Goal: Task Accomplishment & Management: Complete application form

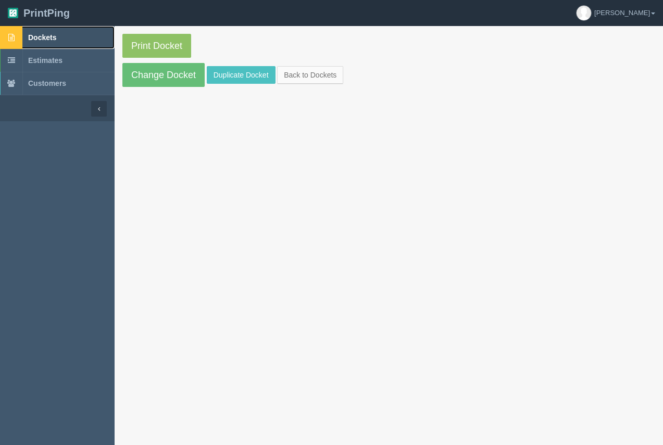
click at [51, 34] on span "Dockets" at bounding box center [42, 37] width 28 height 8
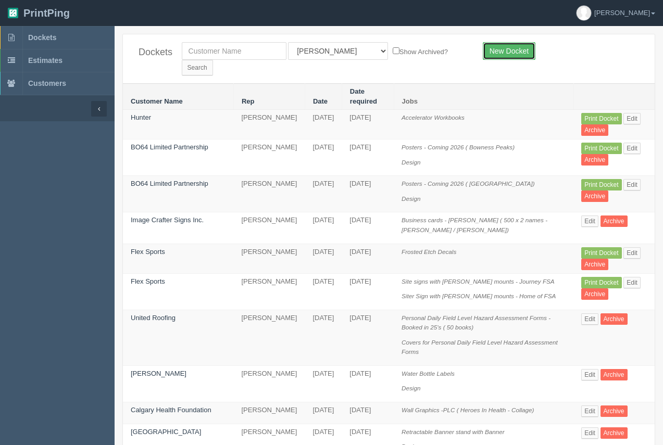
click at [500, 55] on link "New Docket" at bounding box center [509, 51] width 53 height 18
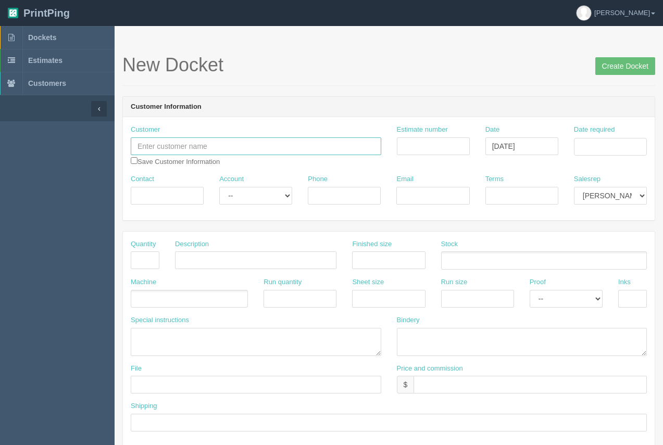
click at [204, 145] on input "text" at bounding box center [256, 146] width 250 height 18
type input "[PERSON_NAME]"
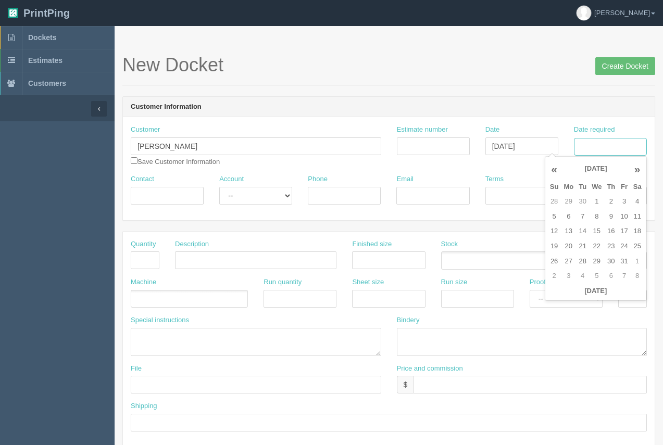
click at [600, 146] on input "Date required" at bounding box center [610, 147] width 73 height 18
click at [570, 241] on td "20" at bounding box center [568, 246] width 15 height 15
click at [593, 218] on td "8" at bounding box center [596, 216] width 15 height 15
type input "October 8, 2025"
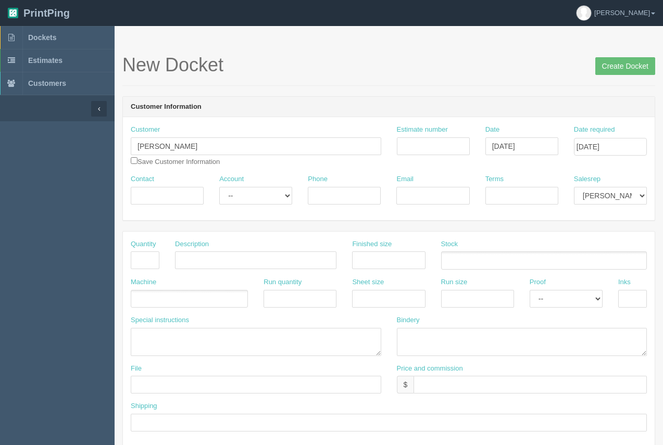
click at [542, 65] on h1 "New Docket Create Docket" at bounding box center [388, 65] width 533 height 21
click at [159, 193] on input "Contact" at bounding box center [167, 196] width 73 height 18
type input "Sajjad Surani"
click at [322, 203] on input "Phone" at bounding box center [344, 196] width 73 height 18
type input "587.717.2684"
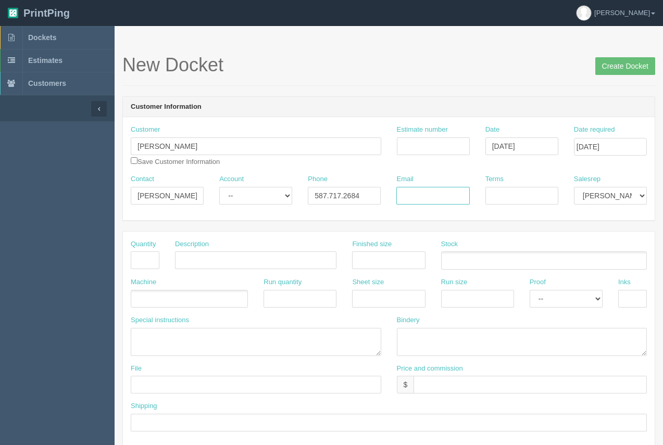
paste input "Sajjad.Surani@iicanada.net"
type input "Sajjad.Surani@iicanada.net"
click at [514, 199] on input "Terms" at bounding box center [521, 196] width 73 height 18
type input "COD"
click at [142, 256] on input "text" at bounding box center [145, 261] width 29 height 18
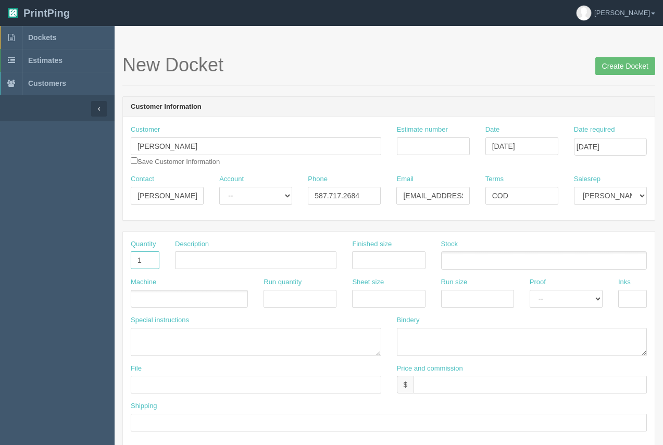
type input "1"
click at [200, 259] on input "text" at bounding box center [255, 261] width 161 height 18
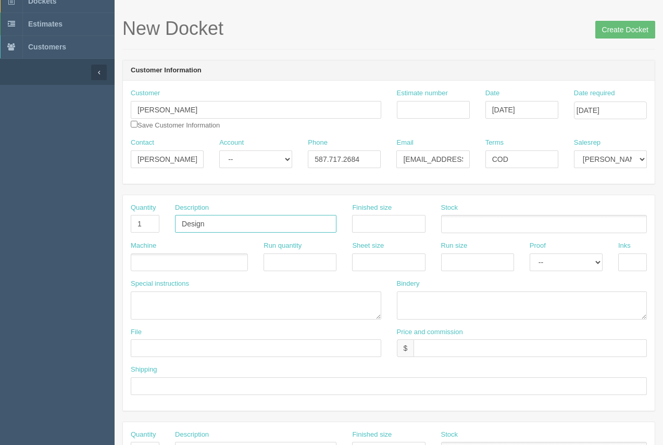
scroll to position [52, 0]
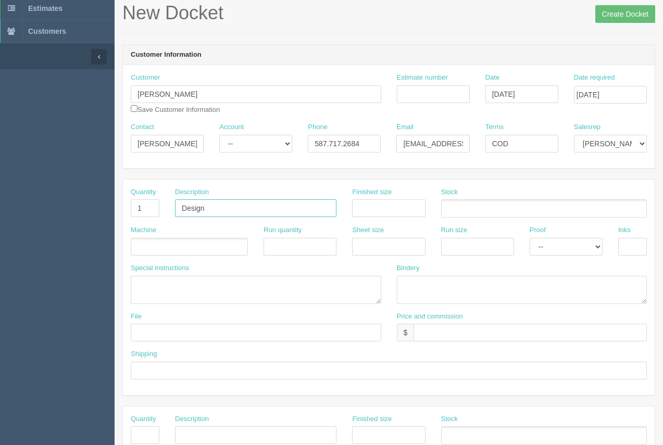
type input "Design"
drag, startPoint x: 543, startPoint y: 246, endPoint x: 550, endPoint y: 254, distance: 11.1
click at [544, 246] on select "-- Email Hard Copy" at bounding box center [566, 247] width 73 height 18
select select "Email"
click at [530, 238] on select "-- Email Hard Copy" at bounding box center [566, 247] width 73 height 18
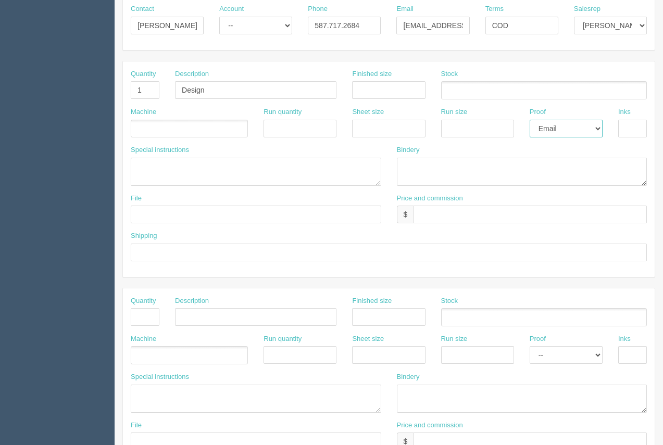
scroll to position [168, 0]
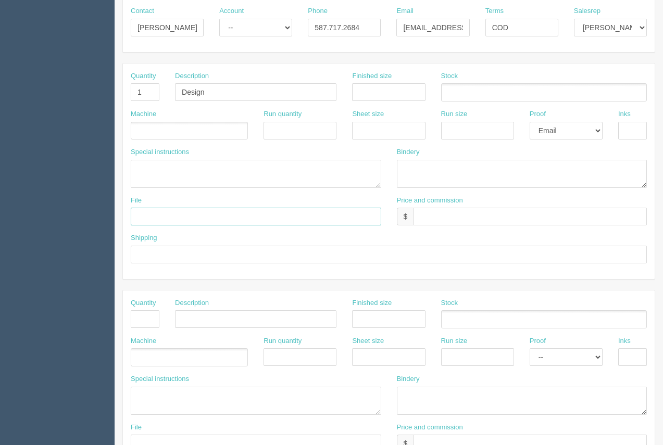
click at [214, 223] on input "text" at bounding box center [256, 217] width 250 height 18
click at [218, 219] on input "files@allrush.ca." at bounding box center [256, 217] width 250 height 18
type input "files@allrush.ca. See Arif"
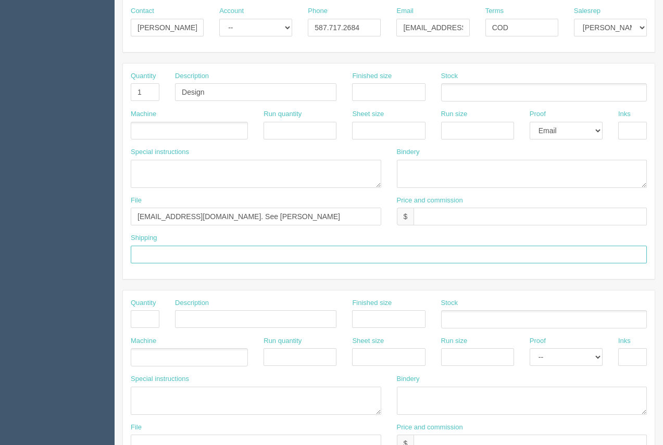
click at [229, 257] on input "text" at bounding box center [389, 255] width 516 height 18
type input "Call / Email for pick up"
click at [467, 219] on input "text" at bounding box center [529, 217] width 233 height 18
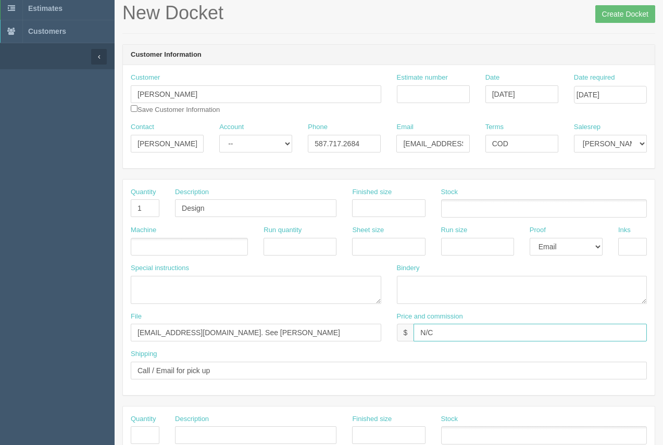
scroll to position [53, 0]
type input "N/C"
click at [244, 210] on input "Design" at bounding box center [255, 207] width 161 height 18
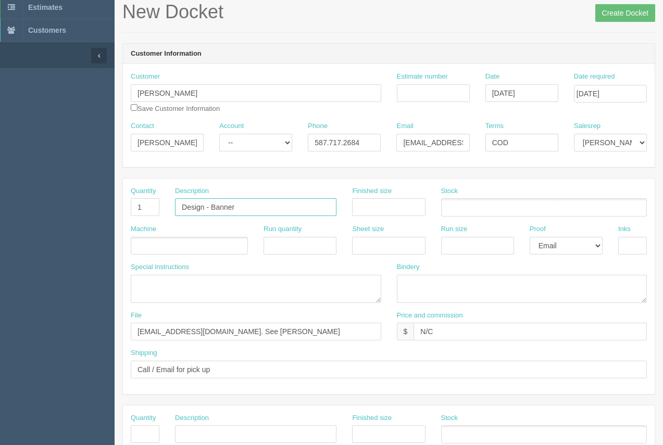
type input "Design - Banner"
click at [383, 218] on div "Finished size" at bounding box center [388, 205] width 89 height 38
click at [382, 211] on input "text" at bounding box center [388, 207] width 73 height 18
type input "96 x 96"
click at [621, 12] on input "Create Docket" at bounding box center [625, 13] width 60 height 18
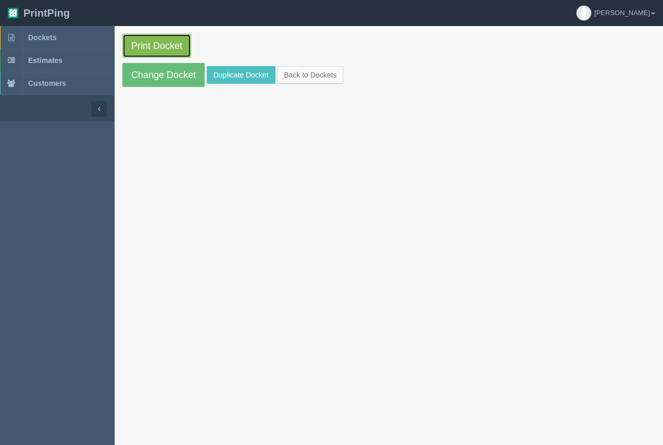
click at [160, 45] on link "Print Docket" at bounding box center [156, 46] width 69 height 24
click at [45, 36] on span "Dockets" at bounding box center [42, 37] width 28 height 8
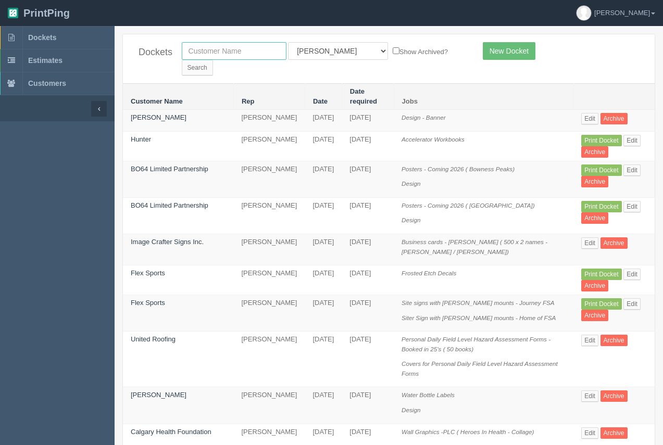
click at [220, 48] on input "text" at bounding box center [234, 51] width 105 height 18
click at [224, 46] on input "calgary heralth" at bounding box center [234, 51] width 105 height 18
type input "calgary health"
click at [213, 60] on input "Search" at bounding box center [197, 68] width 31 height 16
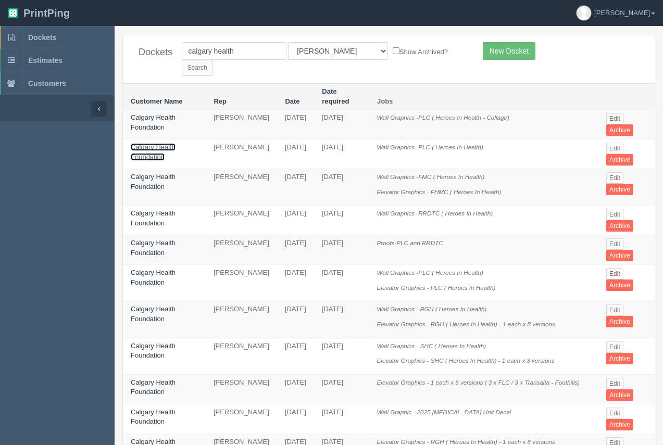
click at [161, 143] on link "Calgary Health Foundation" at bounding box center [153, 152] width 45 height 18
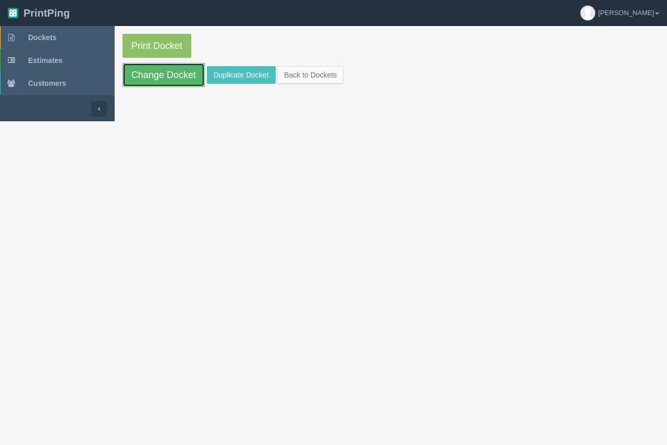
click at [164, 82] on link "Change Docket" at bounding box center [163, 75] width 82 height 24
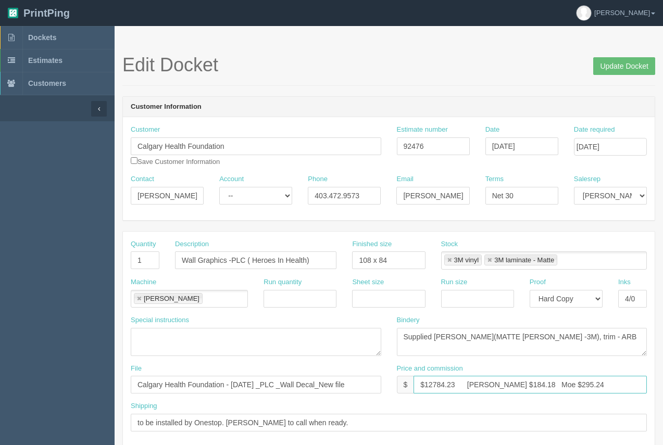
drag, startPoint x: 456, startPoint y: 387, endPoint x: 428, endPoint y: 380, distance: 29.6
click at [428, 380] on input "$12784.23 Arif $184.18 Moe $295.24" at bounding box center [529, 385] width 233 height 18
type input "$1005.66 Arif $184.18 Moe $295.24"
click at [44, 36] on span "Dockets" at bounding box center [42, 37] width 28 height 8
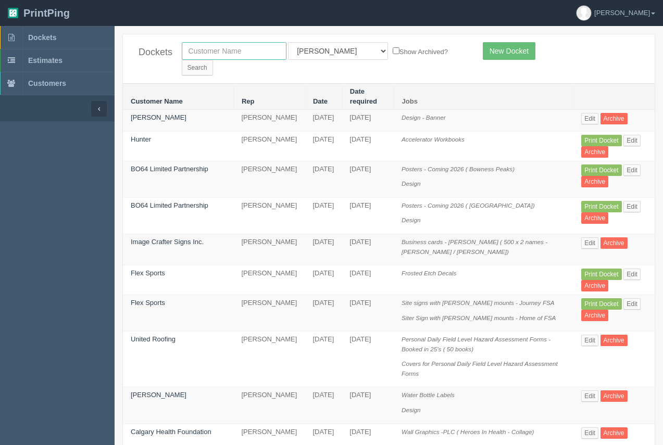
click at [228, 52] on input "text" at bounding box center [234, 51] width 105 height 18
click at [240, 52] on input "text" at bounding box center [234, 51] width 105 height 18
type input "united roofing"
click at [213, 60] on input "Search" at bounding box center [197, 68] width 31 height 16
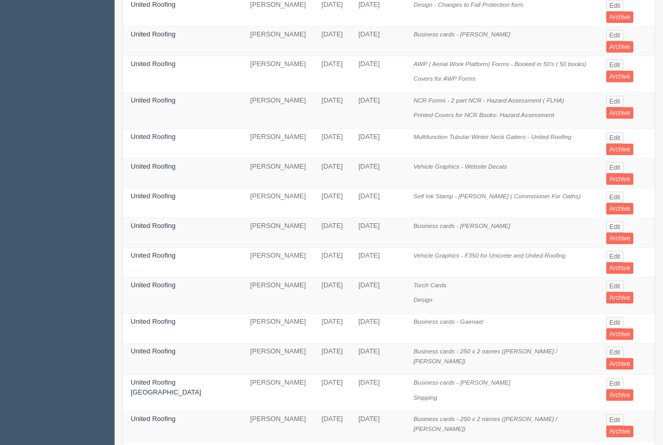
scroll to position [536, 0]
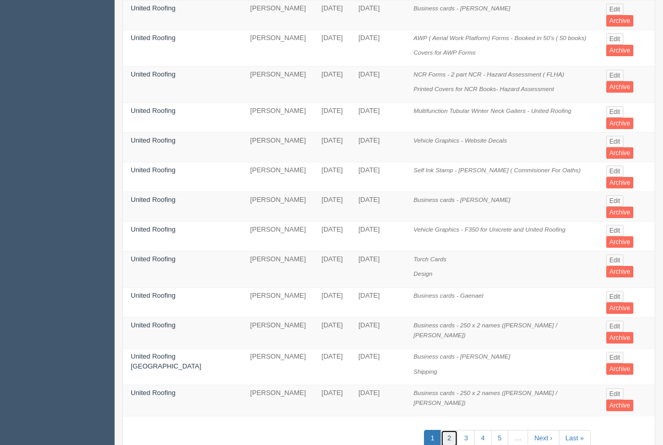
click at [444, 430] on link "2" at bounding box center [449, 438] width 17 height 17
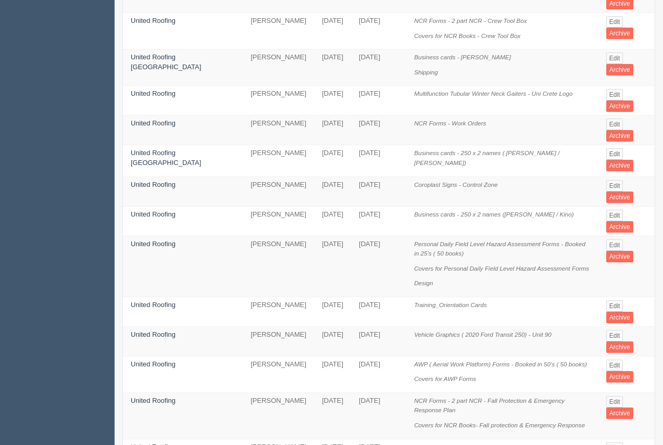
scroll to position [127, 0]
click at [146, 300] on link "United Roofing" at bounding box center [153, 304] width 45 height 8
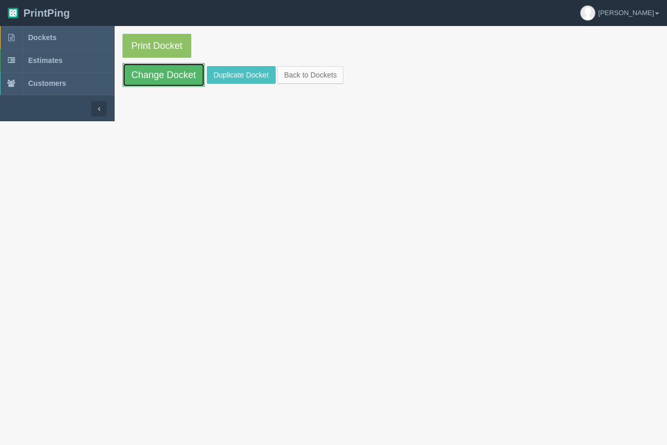
click at [165, 82] on link "Change Docket" at bounding box center [163, 75] width 82 height 24
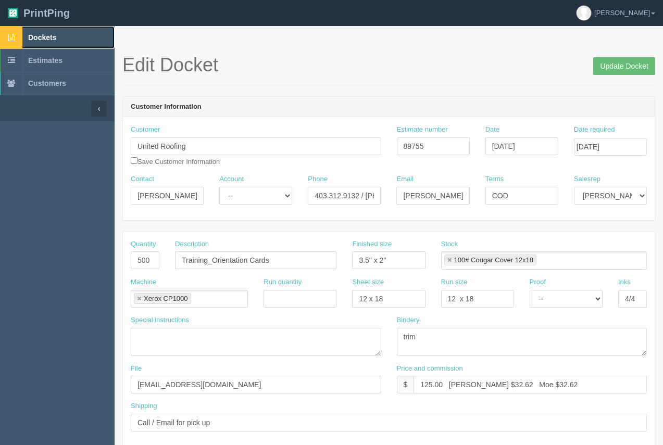
click at [49, 37] on span "Dockets" at bounding box center [42, 37] width 28 height 8
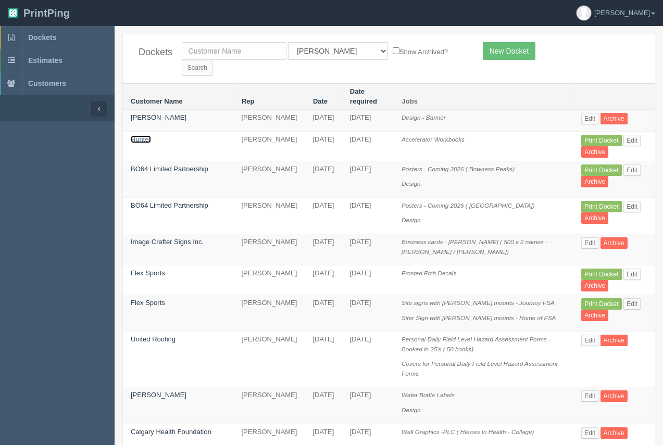
click at [137, 135] on link "Hunter" at bounding box center [141, 139] width 20 height 8
drag, startPoint x: 137, startPoint y: 121, endPoint x: 139, endPoint y: 112, distance: 9.1
click at [138, 135] on link "Hunter" at bounding box center [141, 139] width 20 height 8
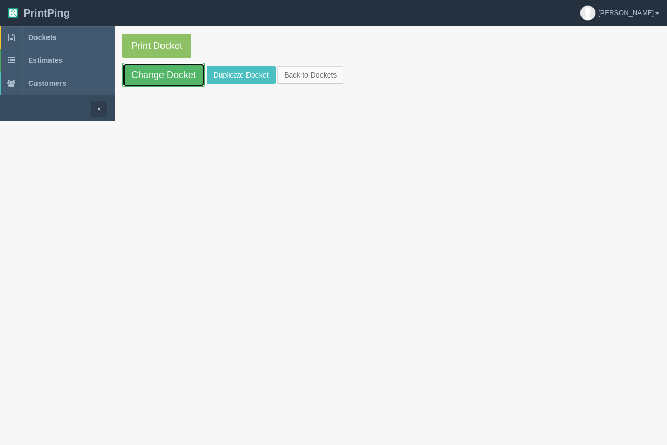
click at [154, 75] on link "Change Docket" at bounding box center [163, 75] width 82 height 24
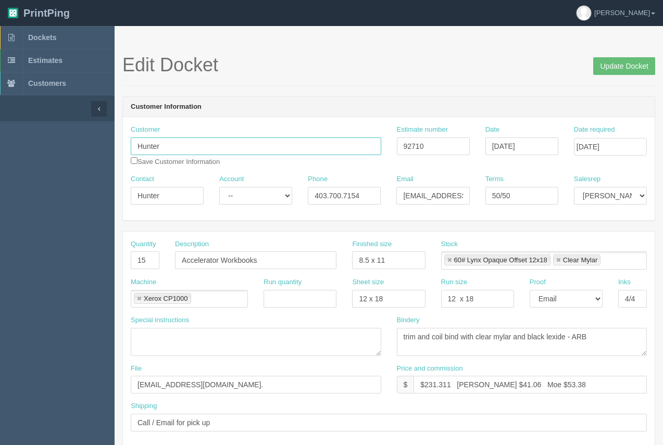
click at [225, 148] on input "Hunter" at bounding box center [256, 146] width 250 height 18
type input "[PERSON_NAME]"
drag, startPoint x: 536, startPoint y: 192, endPoint x: 479, endPoint y: 198, distance: 57.1
click at [479, 198] on div "Terms 50/50" at bounding box center [521, 193] width 89 height 38
type input "COD"
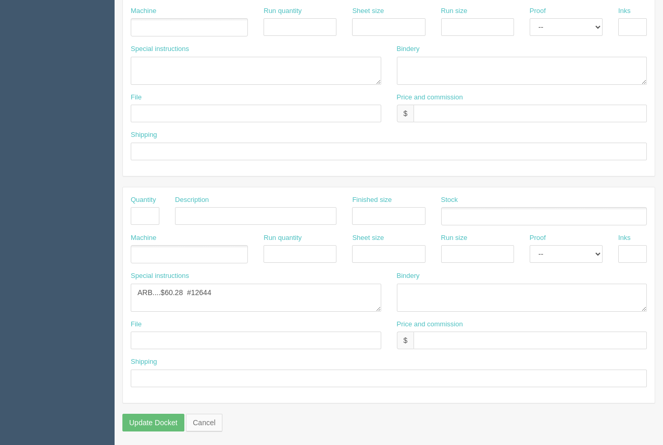
scroll to position [500, 0]
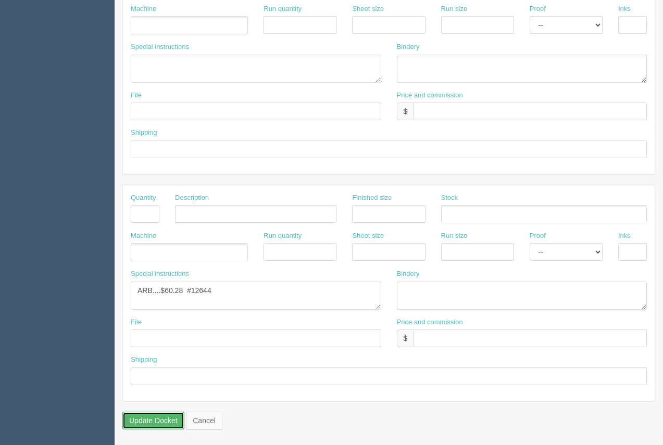
click at [173, 421] on input "Update Docket" at bounding box center [153, 421] width 62 height 18
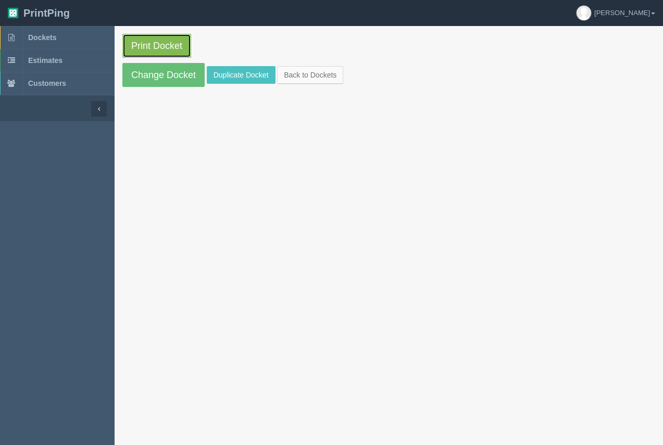
click at [159, 45] on link "Print Docket" at bounding box center [156, 46] width 69 height 24
click at [150, 47] on link "Print Docket" at bounding box center [156, 46] width 69 height 24
click at [50, 40] on span "Dockets" at bounding box center [42, 37] width 28 height 8
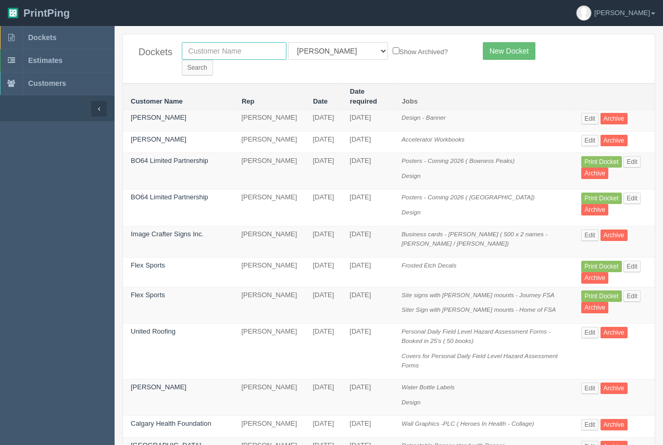
click at [245, 56] on input "text" at bounding box center [234, 51] width 105 height 18
type input "kiewet"
click at [182, 60] on input "Search" at bounding box center [197, 68] width 31 height 16
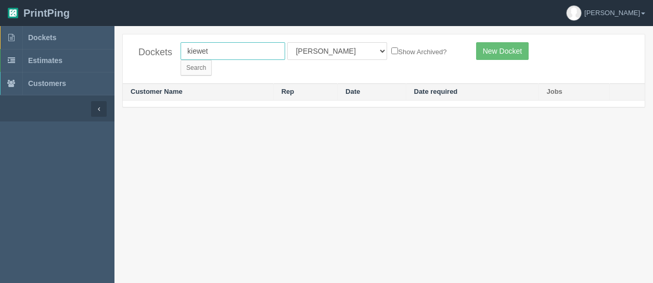
click at [206, 49] on input "kiewet" at bounding box center [233, 51] width 105 height 18
type input "[PERSON_NAME]"
click at [181, 60] on input "Search" at bounding box center [196, 68] width 31 height 16
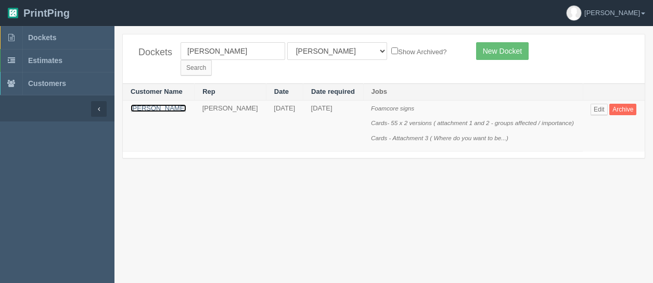
click at [133, 104] on link "[PERSON_NAME]" at bounding box center [159, 108] width 56 height 8
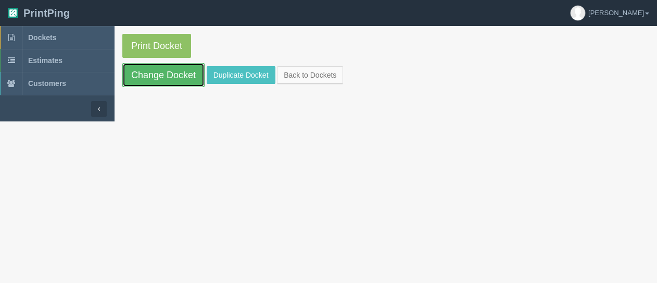
click at [148, 65] on link "Change Docket" at bounding box center [163, 75] width 82 height 24
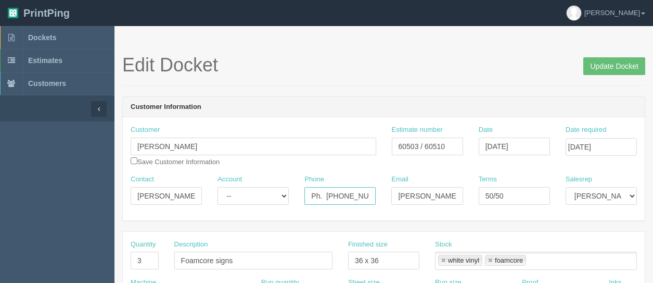
click at [346, 197] on input "Ph. [PHONE_NUMBER] Cell. [PHONE_NUMBER]" at bounding box center [340, 196] width 71 height 18
